Goal: Subscribe to service/newsletter

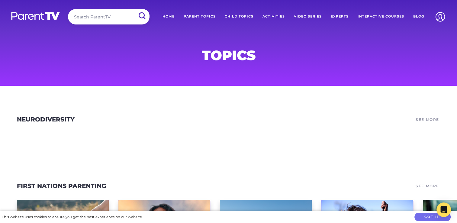
click at [173, 14] on link "Home" at bounding box center [168, 16] width 21 height 15
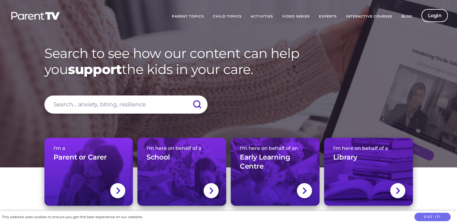
scroll to position [24, 0]
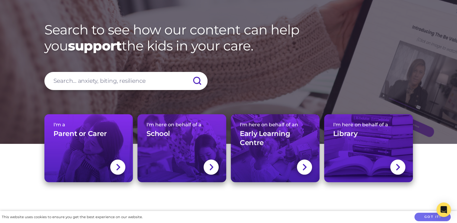
drag, startPoint x: 339, startPoint y: 20, endPoint x: 345, endPoint y: 15, distance: 7.7
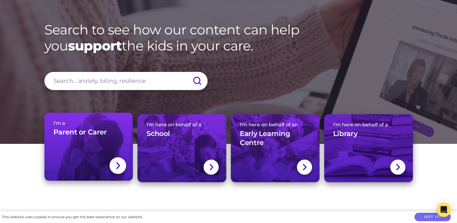
click at [105, 159] on link "I'm a Parent or Carer" at bounding box center [88, 147] width 89 height 68
click at [114, 165] on div at bounding box center [118, 165] width 17 height 17
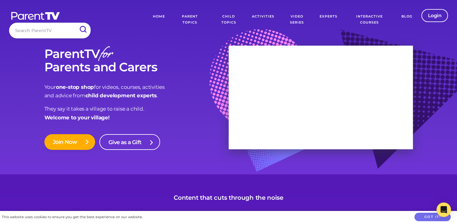
click at [186, 16] on link "Parent Topics" at bounding box center [190, 19] width 41 height 21
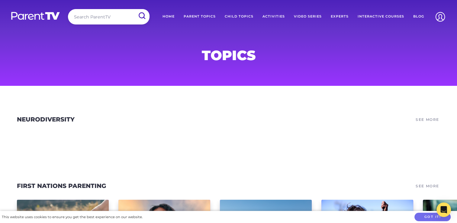
click at [439, 51] on div "Topics" at bounding box center [228, 43] width 457 height 86
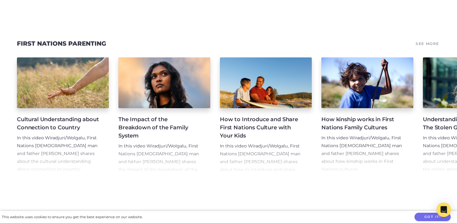
scroll to position [143, 0]
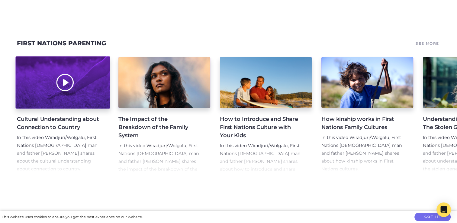
click at [36, 70] on div at bounding box center [62, 83] width 95 height 52
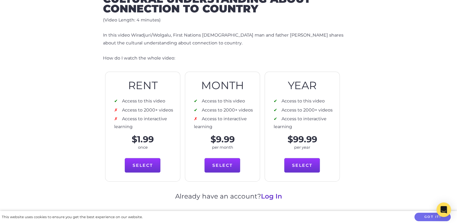
scroll to position [261, 0]
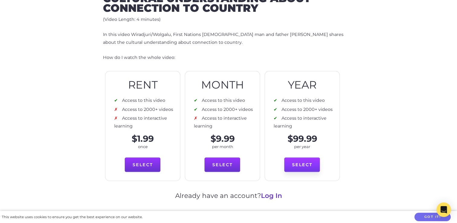
click at [294, 163] on link "Select" at bounding box center [302, 165] width 36 height 15
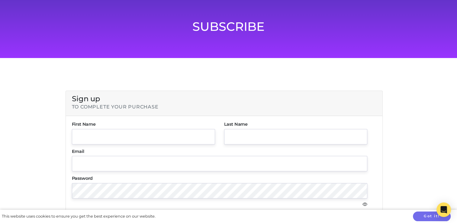
scroll to position [31, 0]
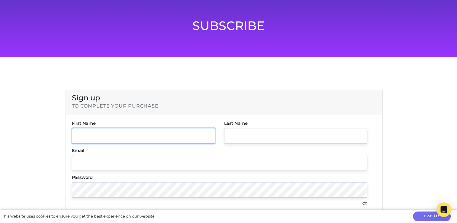
click at [187, 137] on input "text" at bounding box center [143, 135] width 143 height 15
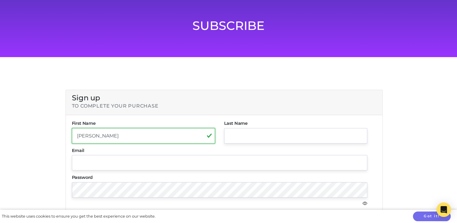
type input "Luna"
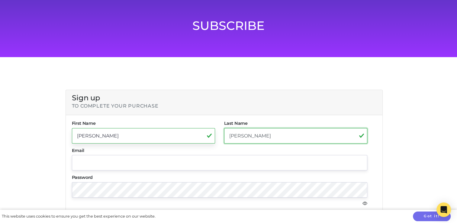
type input "James"
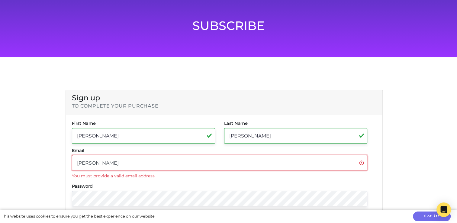
type input "lunajamesinbox@gmail.com"
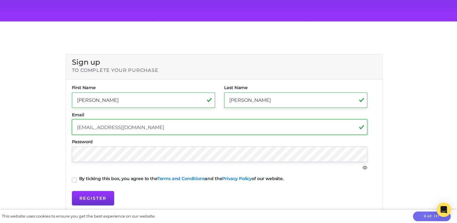
scroll to position [76, 0]
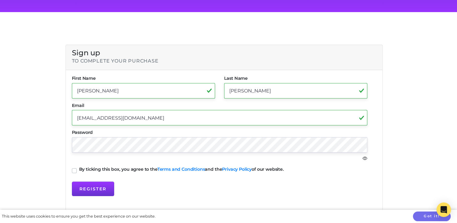
click at [79, 171] on label "By ticking this box, you agree to the Terms and Conditions and the Privacy Poli…" at bounding box center [181, 169] width 205 height 4
click at [75, 171] on input "By ticking this box, you agree to the Terms and Conditions and the Privacy Poli…" at bounding box center [74, 170] width 5 height 6
checkbox input "true"
click at [82, 186] on button "Register" at bounding box center [93, 189] width 42 height 15
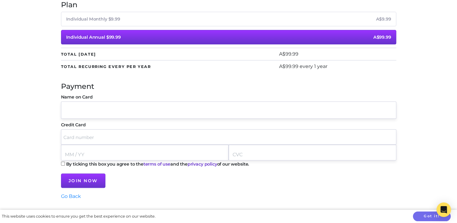
scroll to position [113, 0]
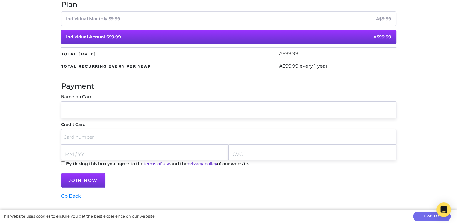
click at [187, 111] on input "Name on Card" at bounding box center [229, 109] width 336 height 17
type input "luna james"
type input "4557025762910715"
type input "10 / 27"
type input "348"
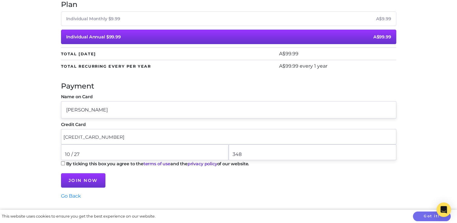
click at [82, 164] on label "By ticking this box you agree to the terms of use and the privacy policy of our…" at bounding box center [157, 164] width 183 height 4
click at [65, 164] on input "By ticking this box you agree to the terms of use and the privacy policy of our…" at bounding box center [63, 163] width 4 height 4
checkbox input "true"
click at [80, 176] on input "Join Now" at bounding box center [83, 180] width 44 height 15
